Goal: Find specific page/section: Find specific page/section

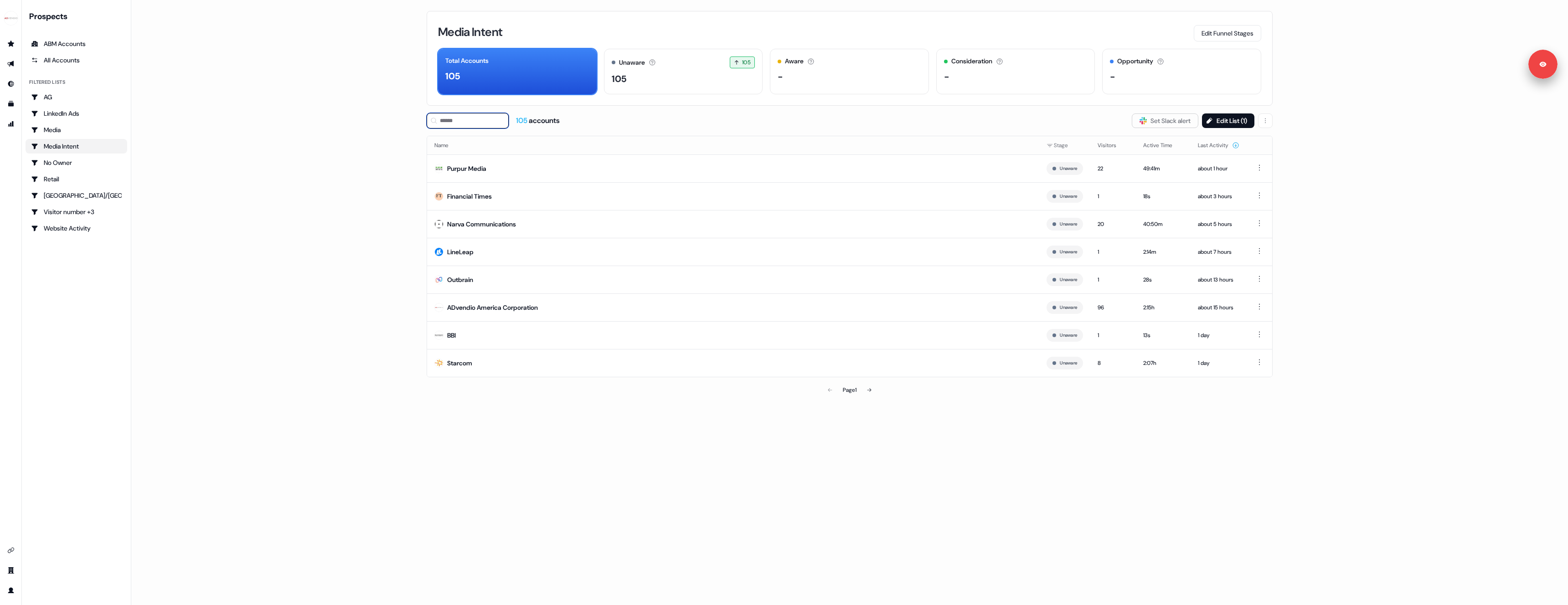
click at [465, 124] on input at bounding box center [467, 121] width 82 height 15
type input "****"
click at [639, 173] on td "Purpur Media" at bounding box center [733, 169] width 612 height 28
